Goal: Task Accomplishment & Management: Manage account settings

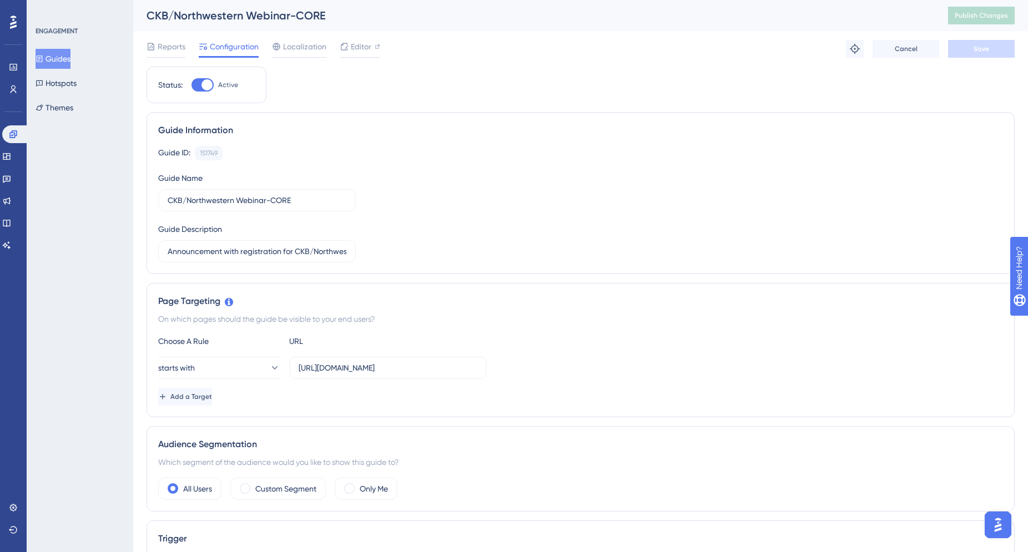
click at [15, 19] on icon at bounding box center [13, 22] width 7 height 14
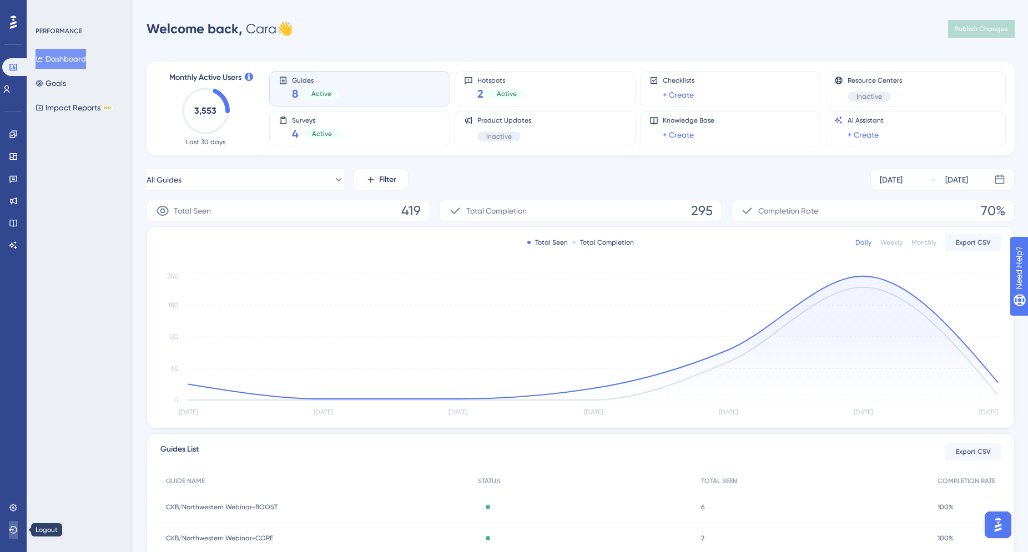
click at [12, 531] on icon at bounding box center [13, 530] width 9 height 9
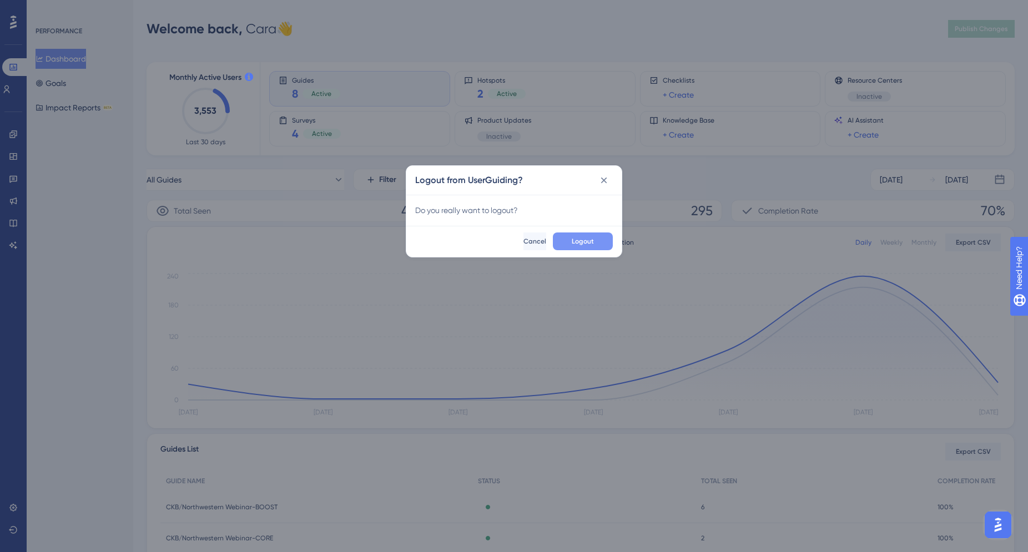
click at [583, 239] on span "Logout" at bounding box center [583, 241] width 22 height 9
